Goal: Task Accomplishment & Management: Use online tool/utility

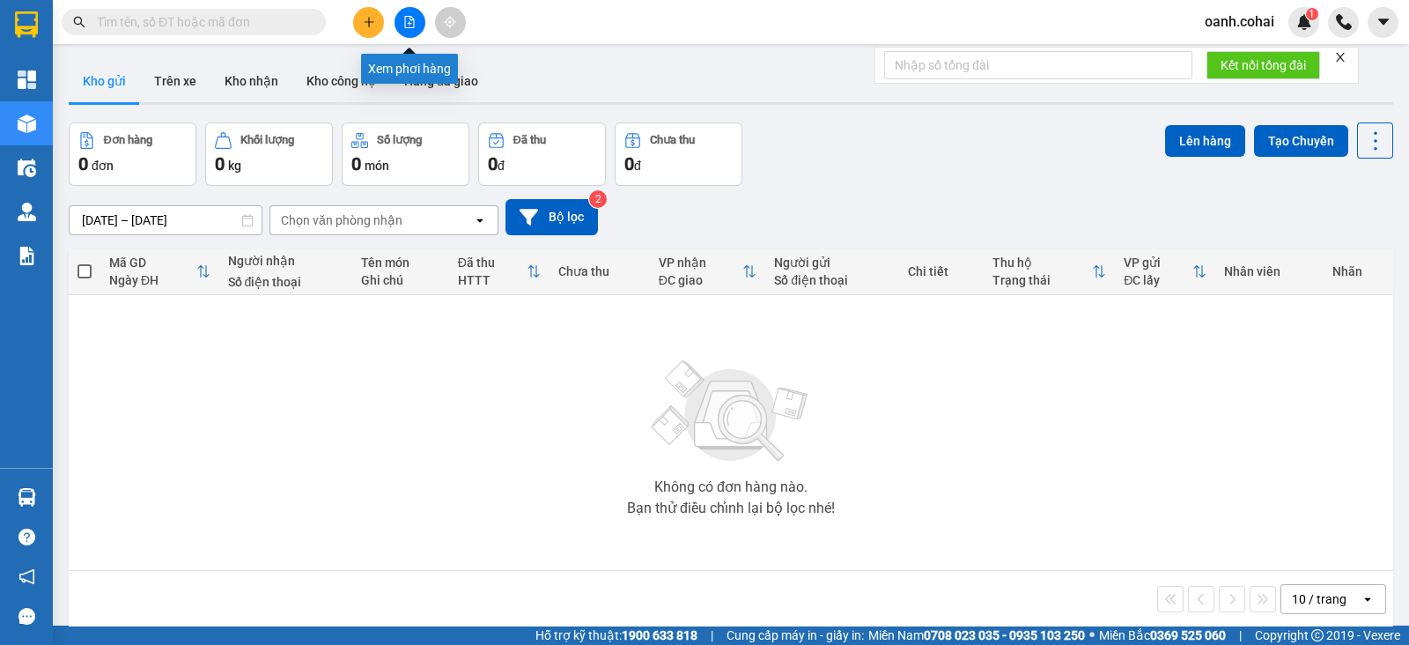
click at [410, 30] on button at bounding box center [410, 22] width 31 height 31
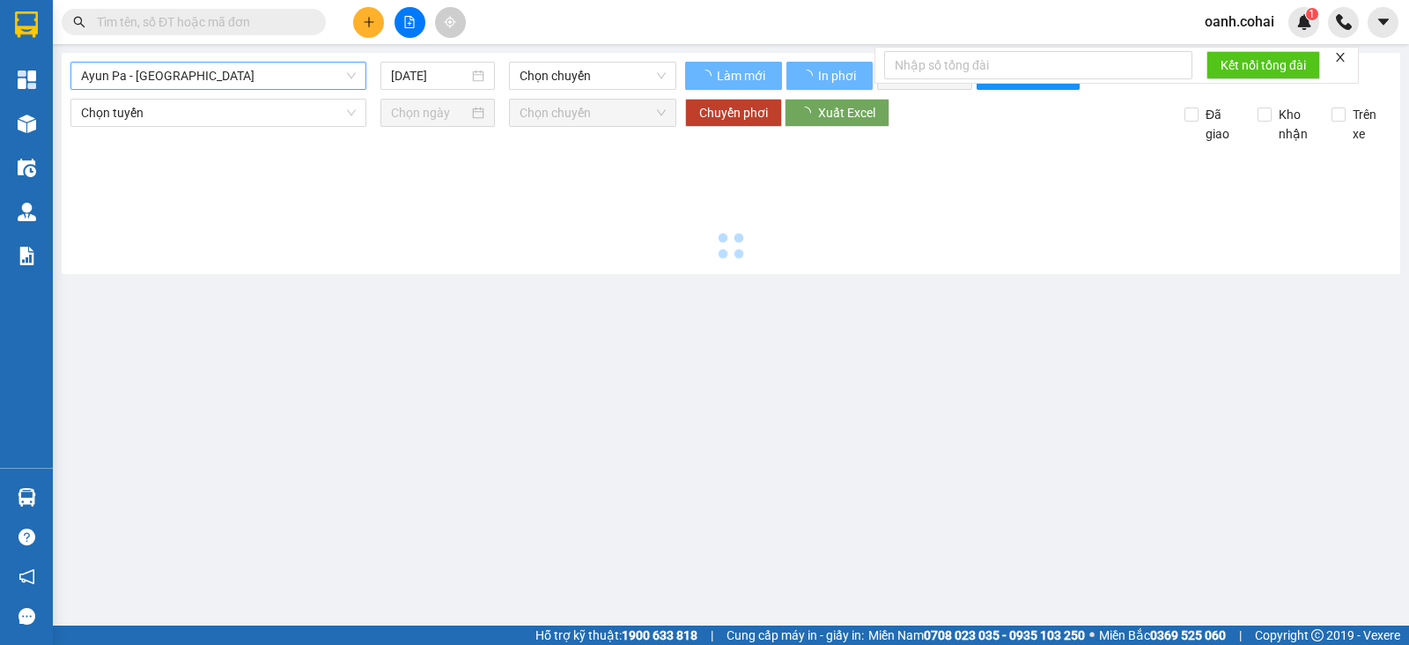
click at [263, 81] on span "Ayun Pa - [GEOGRAPHIC_DATA]" at bounding box center [218, 76] width 275 height 26
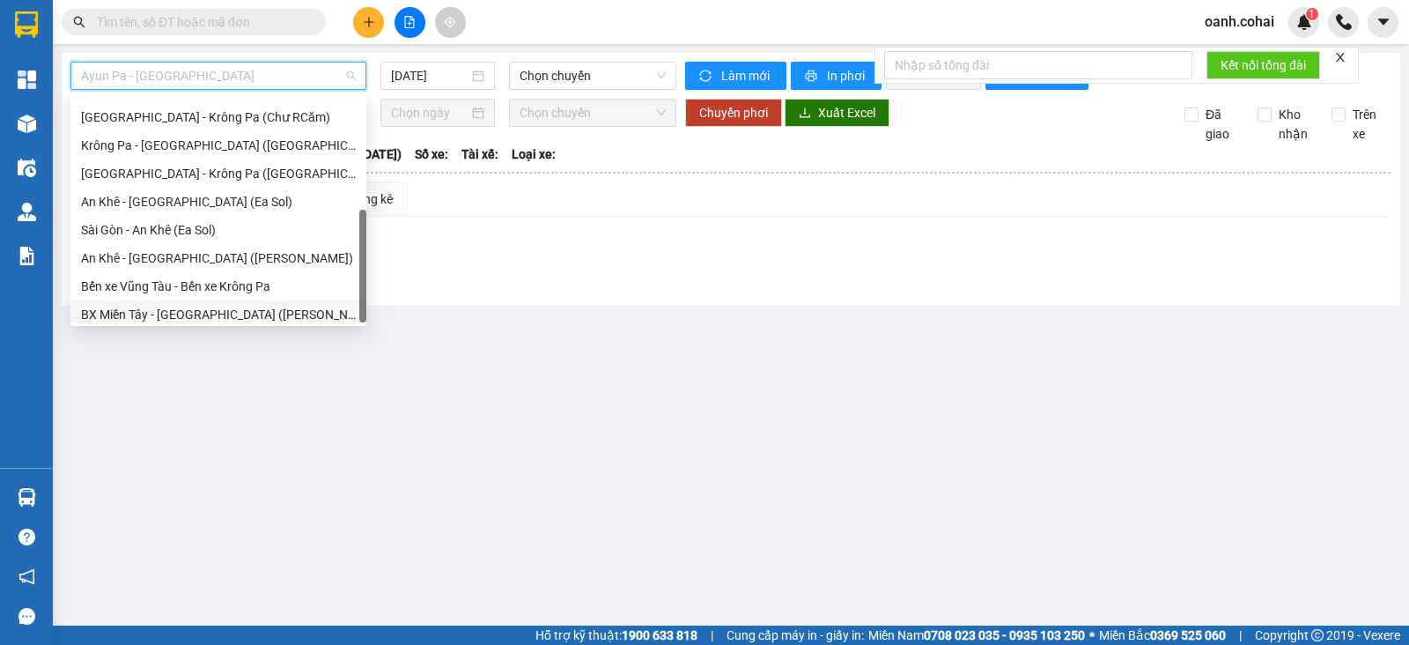
scroll to position [254, 0]
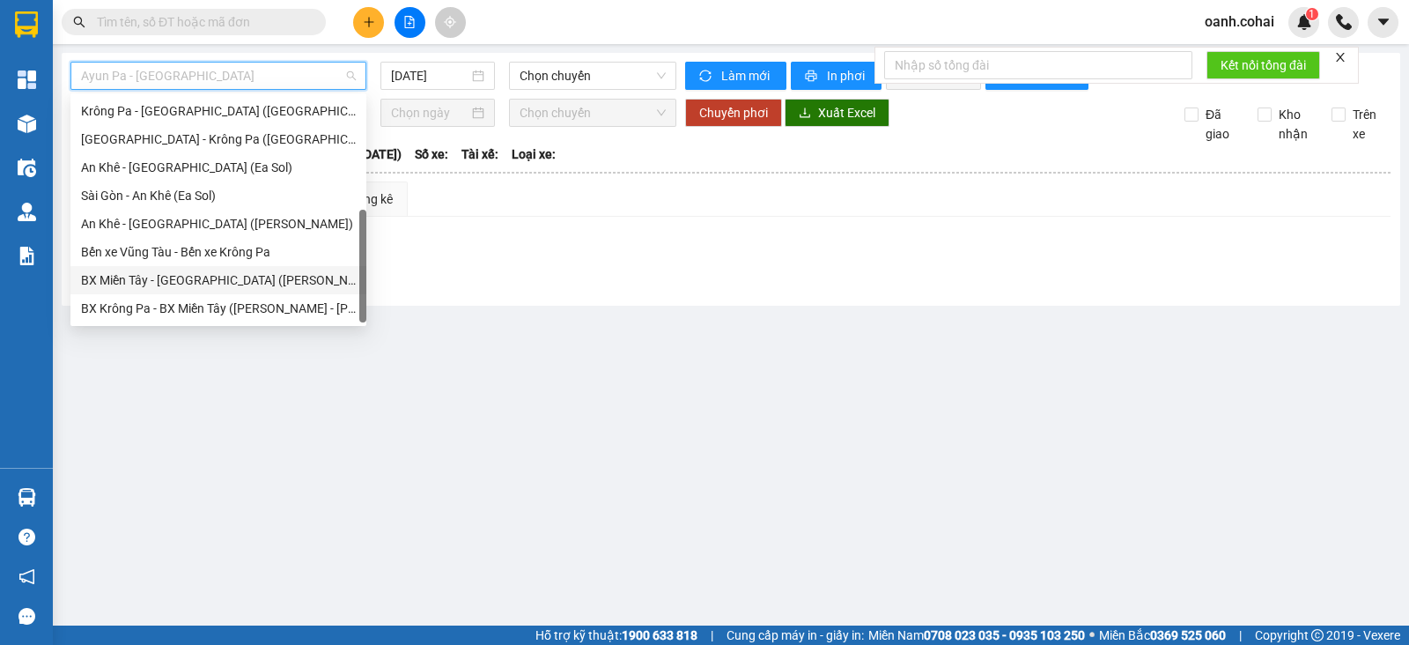
click at [191, 276] on div "BX Miền Tây - [GEOGRAPHIC_DATA] ([PERSON_NAME] - [PERSON_NAME][GEOGRAPHIC_DATA])" at bounding box center [218, 279] width 275 height 19
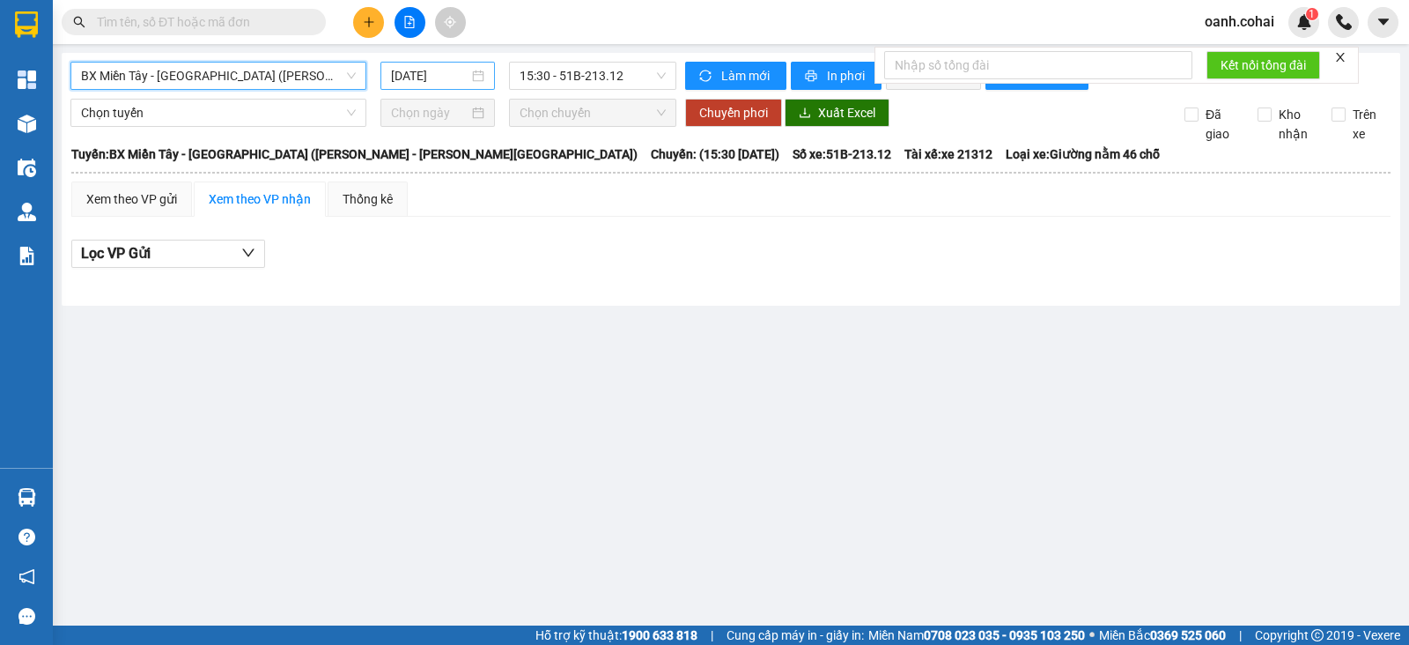
click at [454, 70] on input "[DATE]" at bounding box center [430, 75] width 78 height 19
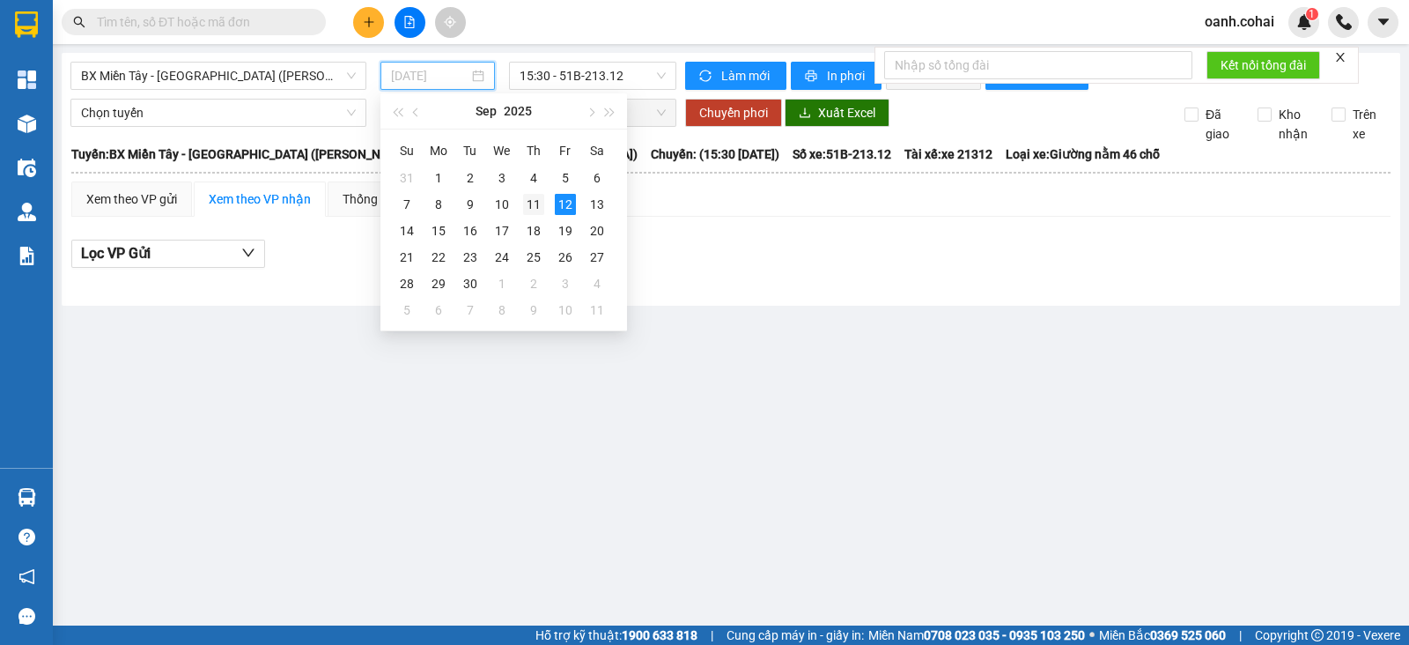
click at [534, 208] on div "11" at bounding box center [533, 204] width 21 height 21
type input "[DATE]"
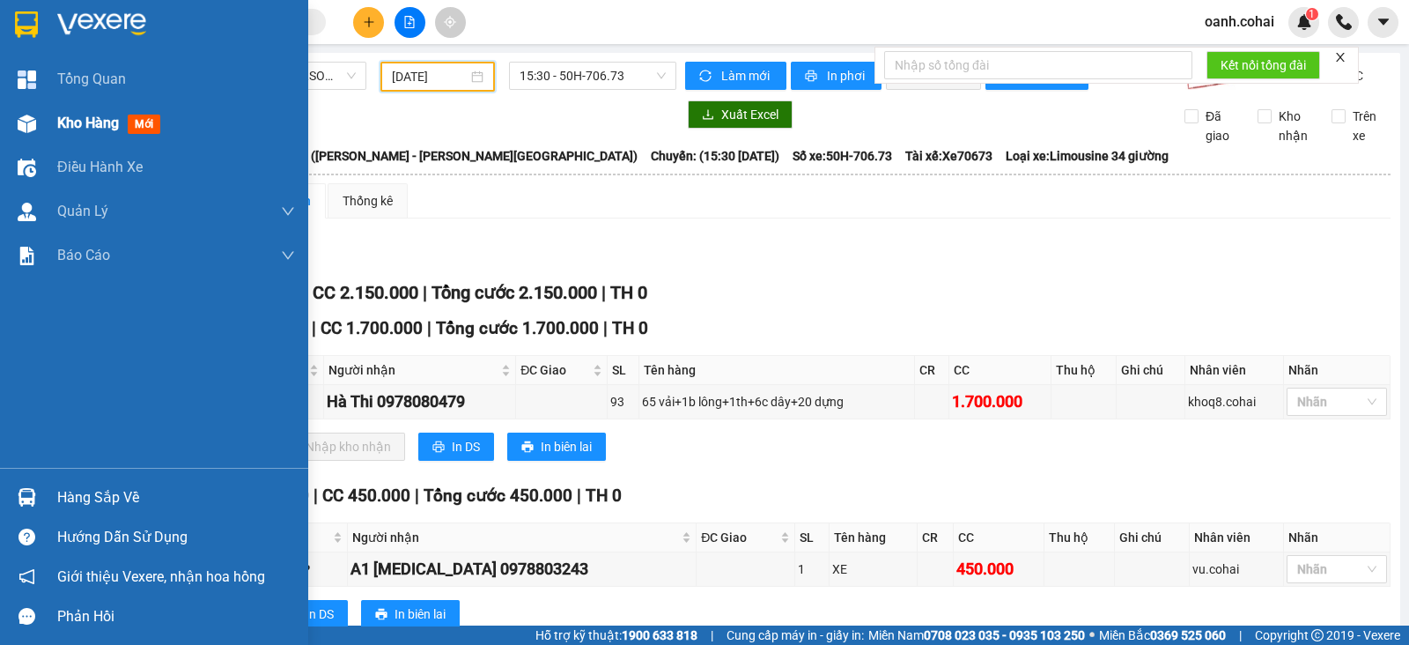
click at [64, 122] on span "Kho hàng" at bounding box center [88, 122] width 62 height 17
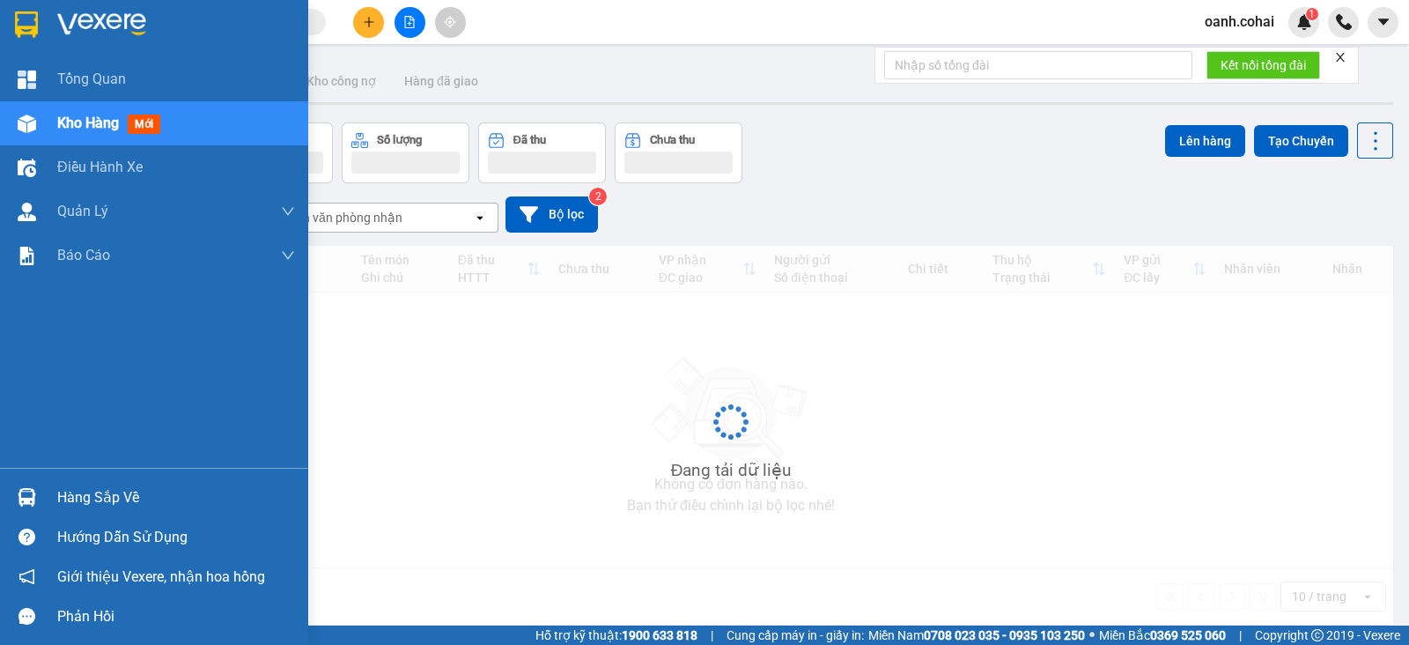
click at [64, 122] on span "Kho hàng" at bounding box center [88, 122] width 62 height 17
